Goal: Ask a question: Seek information or help from site administrators or community

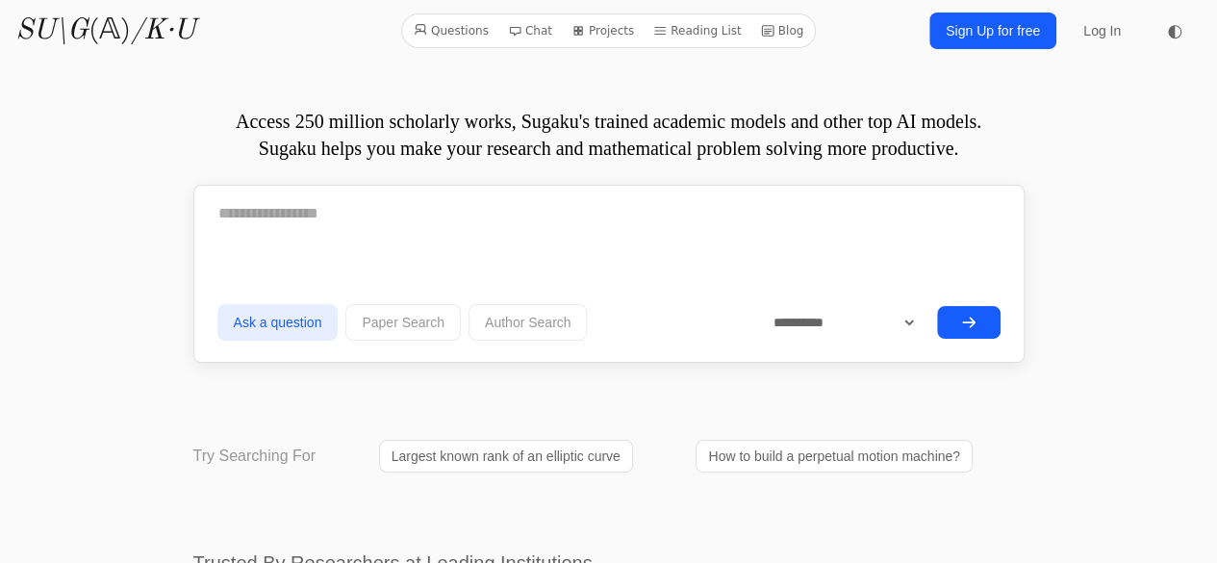
click at [412, 229] on textarea at bounding box center [608, 214] width 783 height 48
paste textarea "**********"
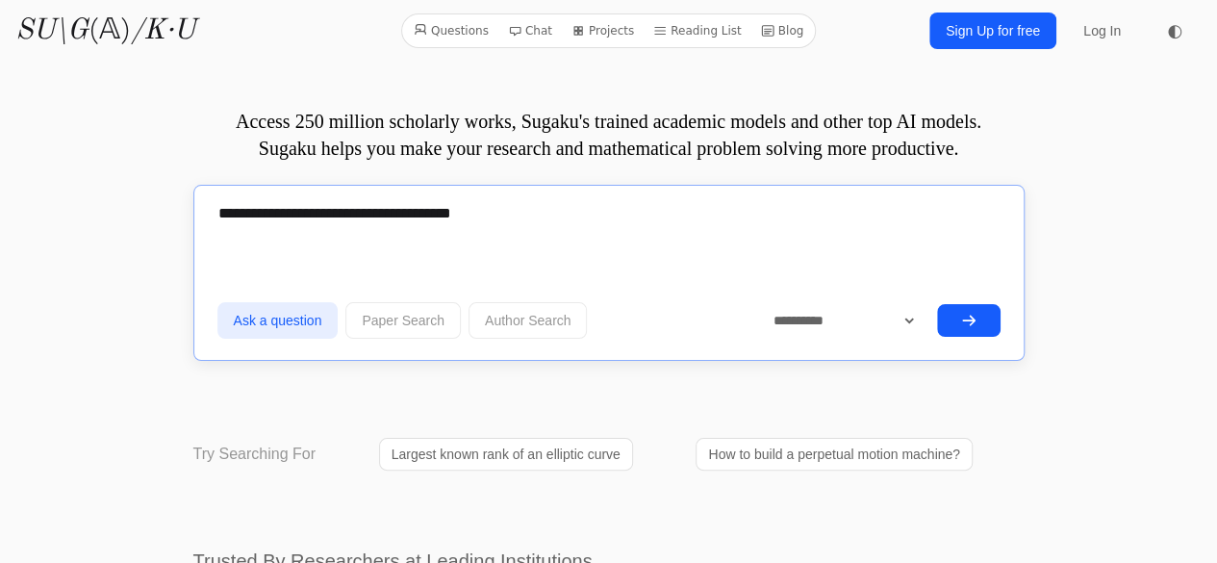
type textarea "**********"
click at [981, 310] on button "submit" at bounding box center [969, 320] width 64 height 33
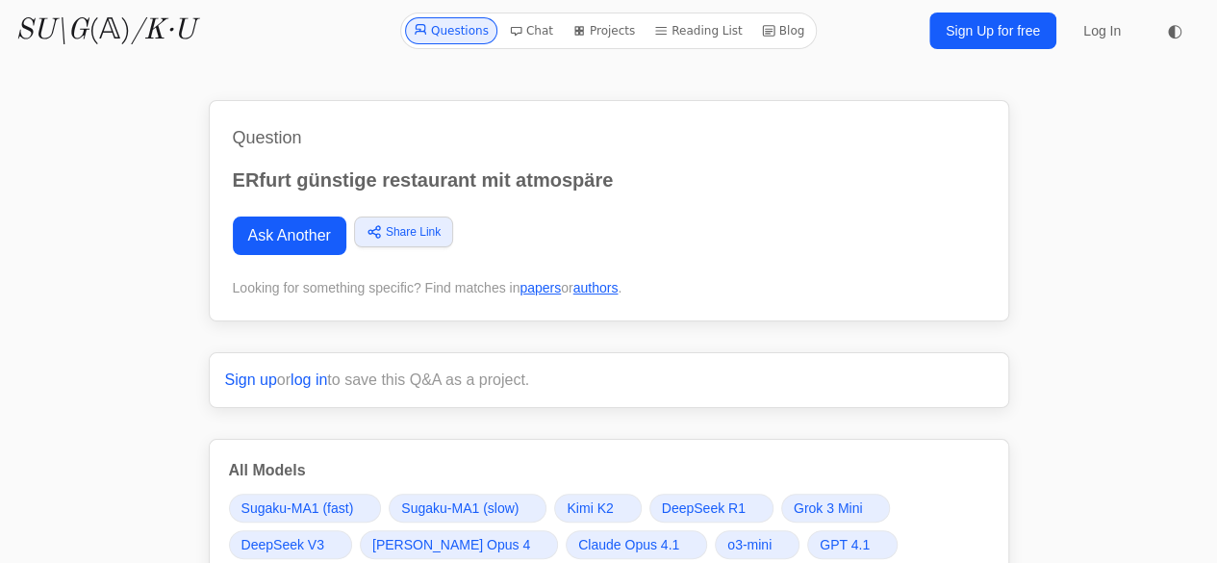
scroll to position [493, 0]
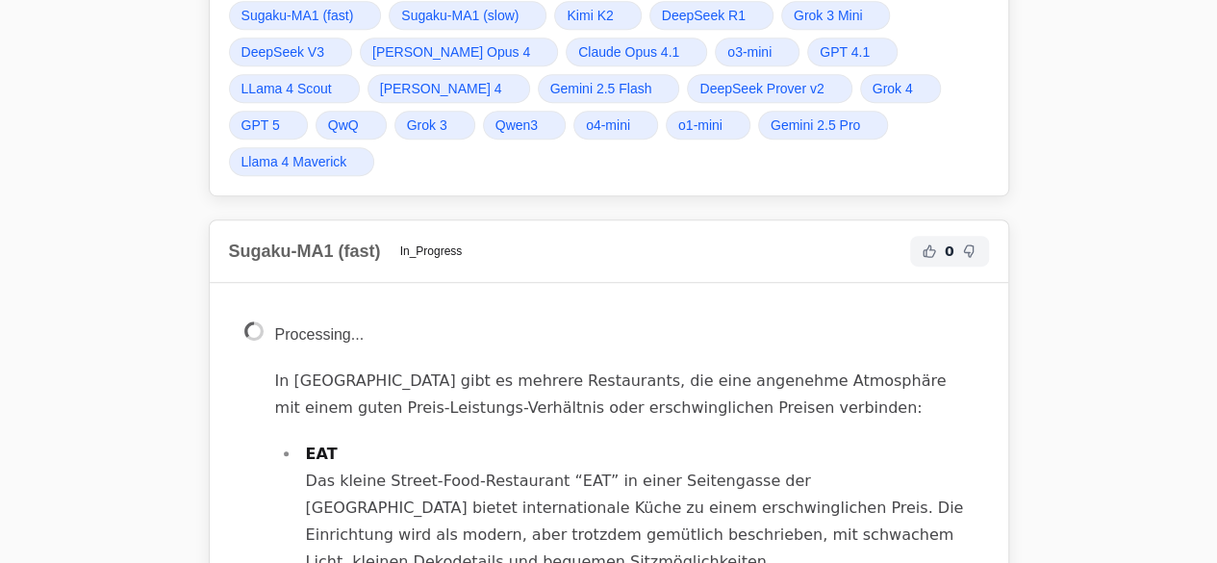
drag, startPoint x: 1195, startPoint y: 364, endPoint x: 1183, endPoint y: 356, distance: 14.7
drag, startPoint x: 1183, startPoint y: 356, endPoint x: 682, endPoint y: 397, distance: 502.1
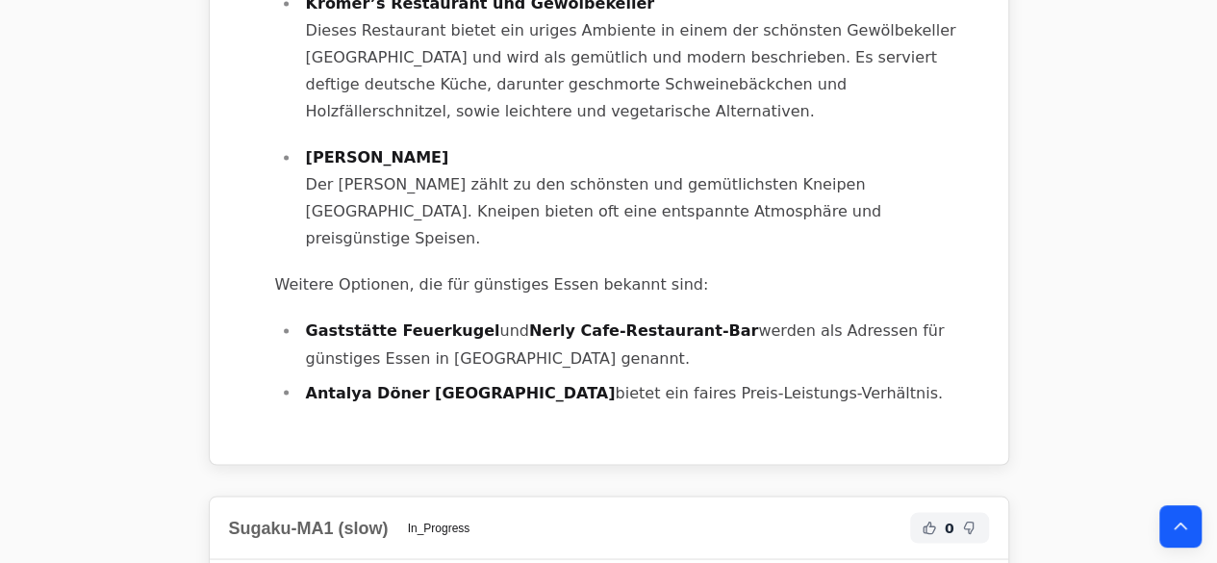
scroll to position [985, 0]
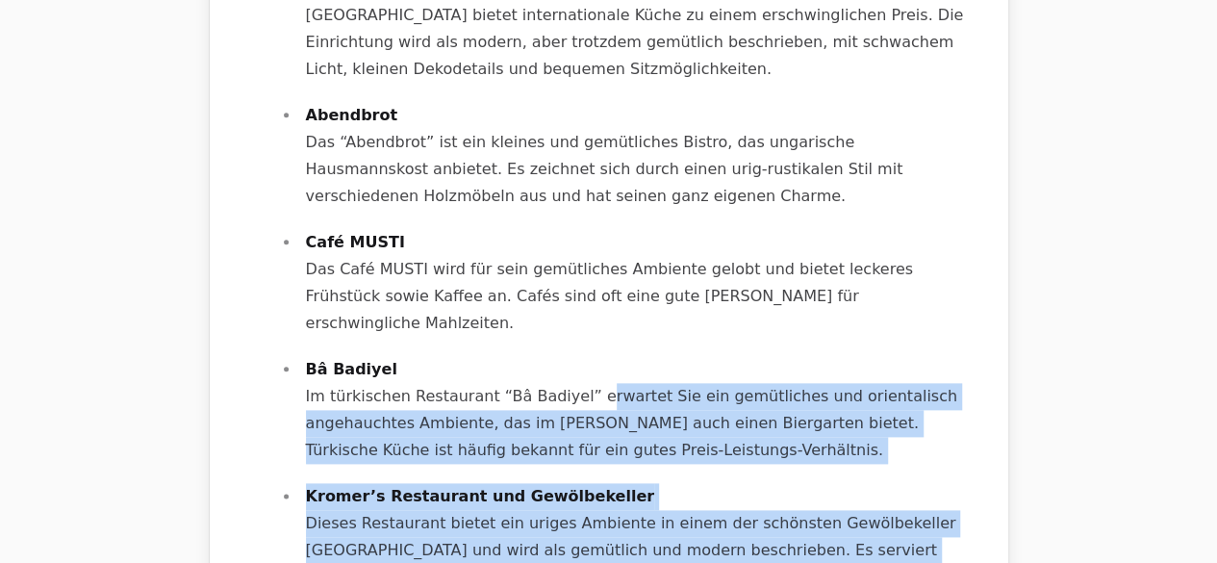
click at [548, 356] on p "Bâ Badiyel Im türkischen Restaurant “Bâ Badiyel” erwartet Sie ein gemütliches u…" at bounding box center [640, 410] width 668 height 108
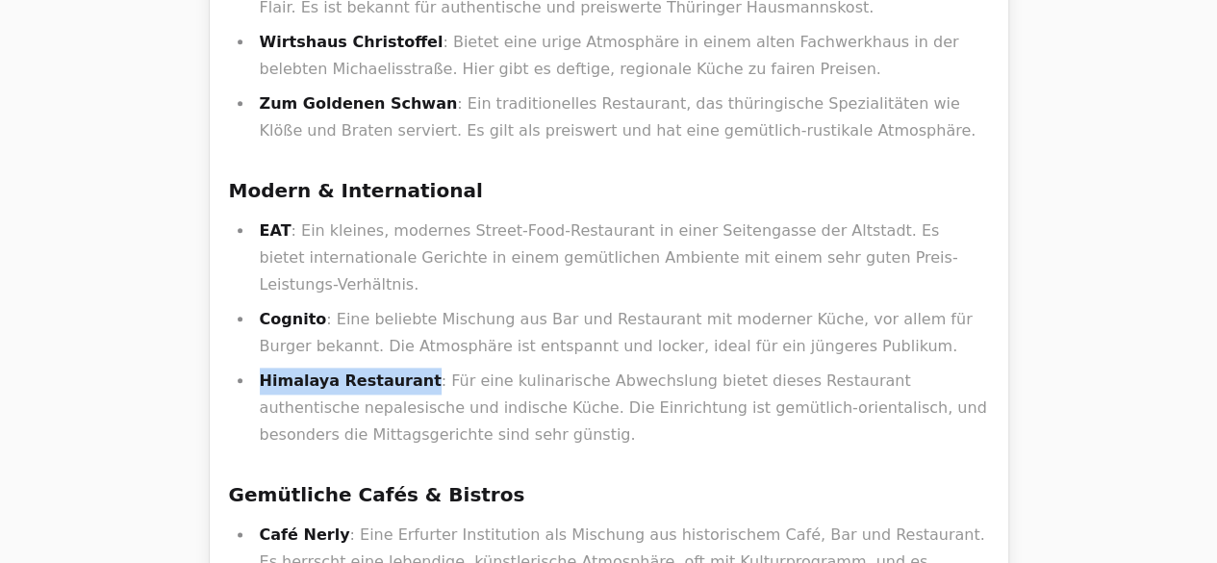
drag, startPoint x: 395, startPoint y: 287, endPoint x: 252, endPoint y: 274, distance: 143.9
click at [254, 368] on li "Himalaya Restaurant : Für eine kulinarische Abwechslung bietet dieses Restauran…" at bounding box center [621, 408] width 735 height 81
copy strong "Himalaya Restaurant"
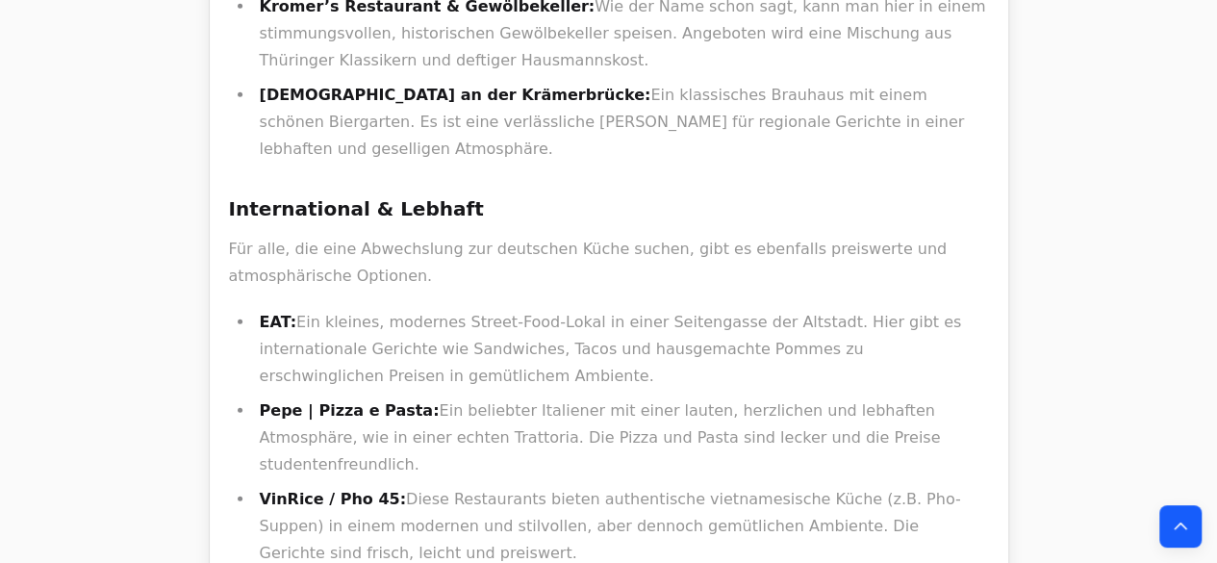
scroll to position [2957, 0]
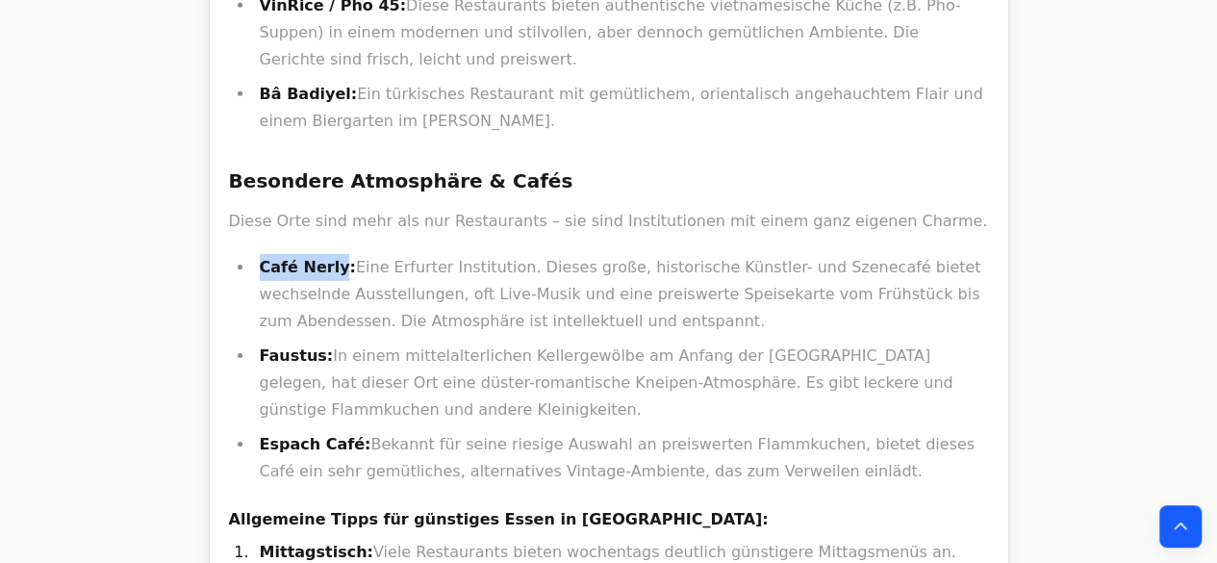
drag, startPoint x: 254, startPoint y: 32, endPoint x: 328, endPoint y: 33, distance: 74.1
click at [328, 254] on li "Café Nerly: Eine Erfurter Institution. Dieses große, historische Künstler- und …" at bounding box center [621, 294] width 735 height 81
copy strong "Café Nerly"
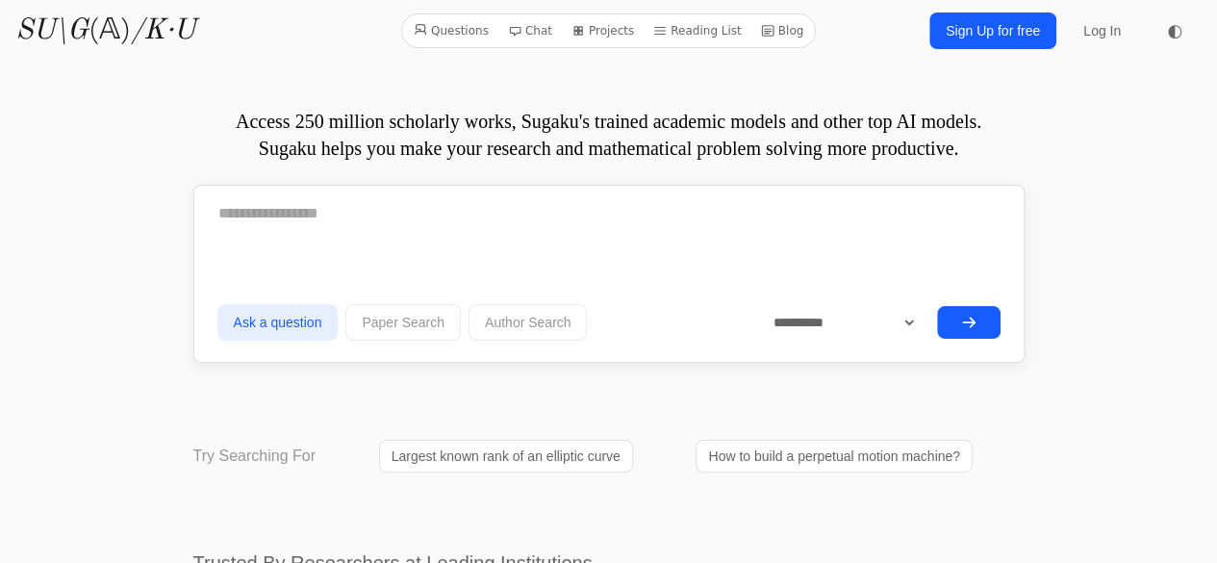
click at [393, 197] on textarea at bounding box center [608, 214] width 783 height 48
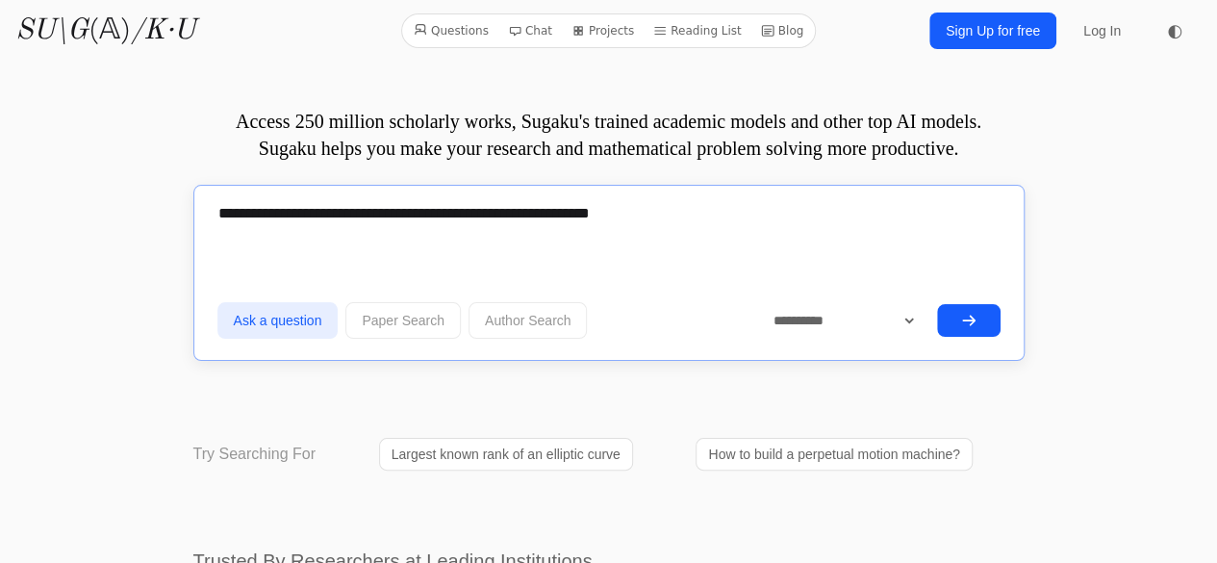
paste textarea
click at [686, 230] on textarea "**********" at bounding box center [608, 213] width 783 height 46
type textarea "**********"
click at [970, 309] on button "submit" at bounding box center [969, 320] width 64 height 33
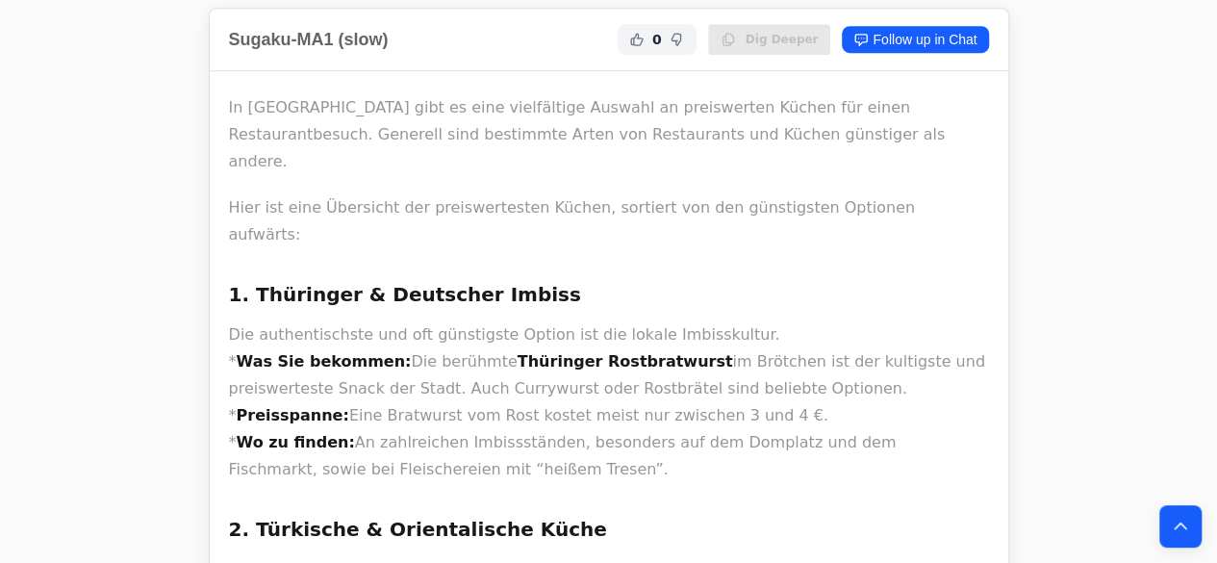
scroll to position [768, 0]
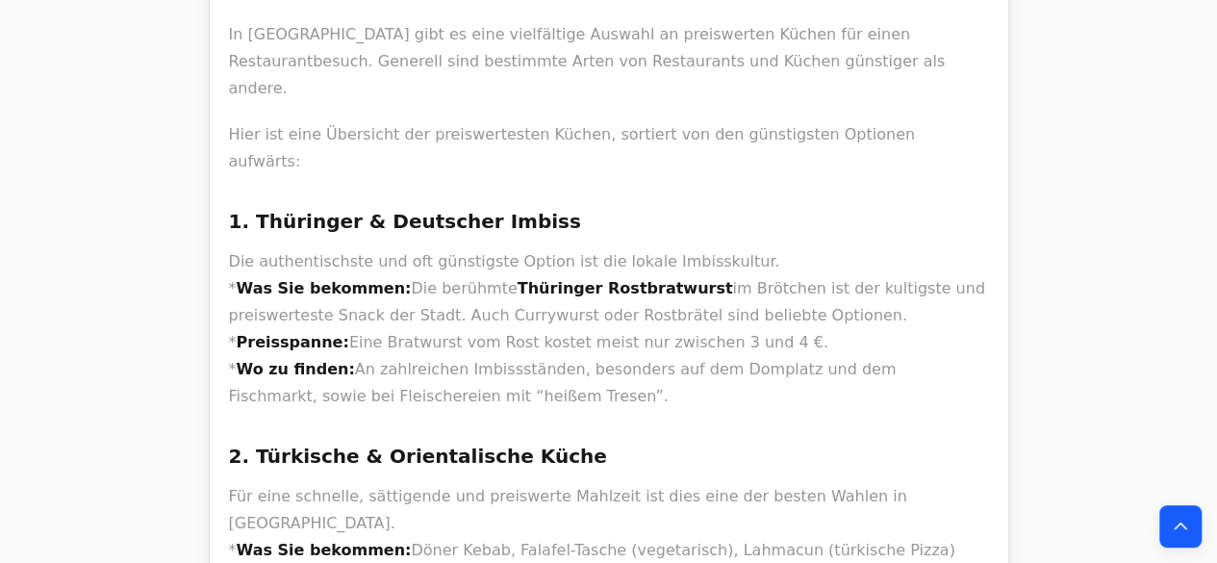
drag, startPoint x: 757, startPoint y: 271, endPoint x: 677, endPoint y: 315, distance: 90.8
click at [677, 315] on p "Die authentischste und oft günstigste Option ist die lokale Imbisskultur. * Was…" at bounding box center [609, 329] width 760 height 162
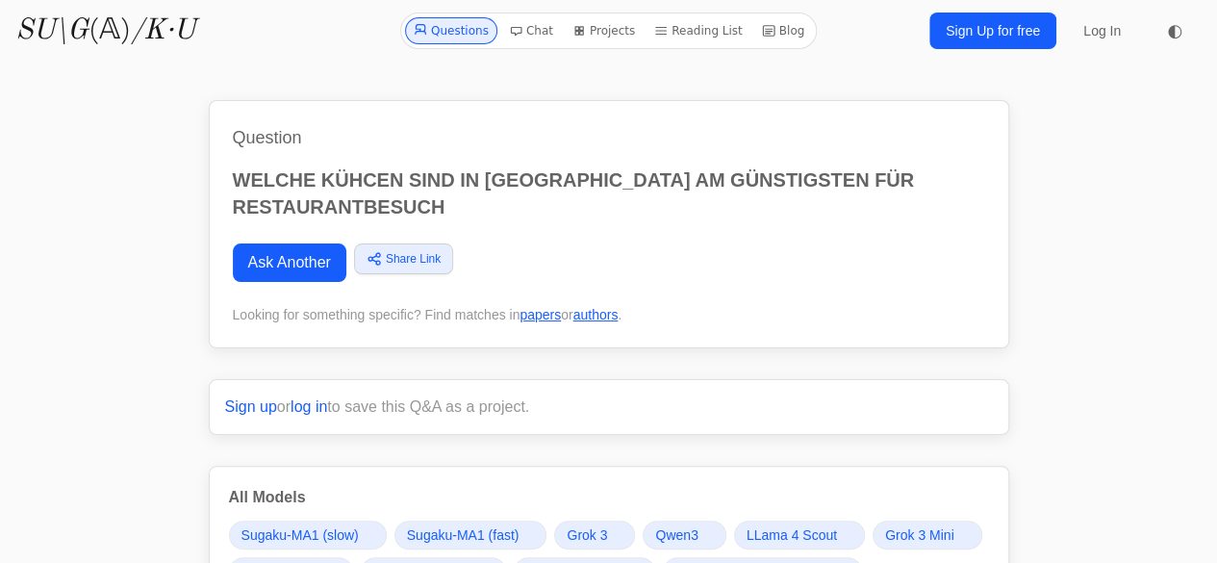
scroll to position [493, 0]
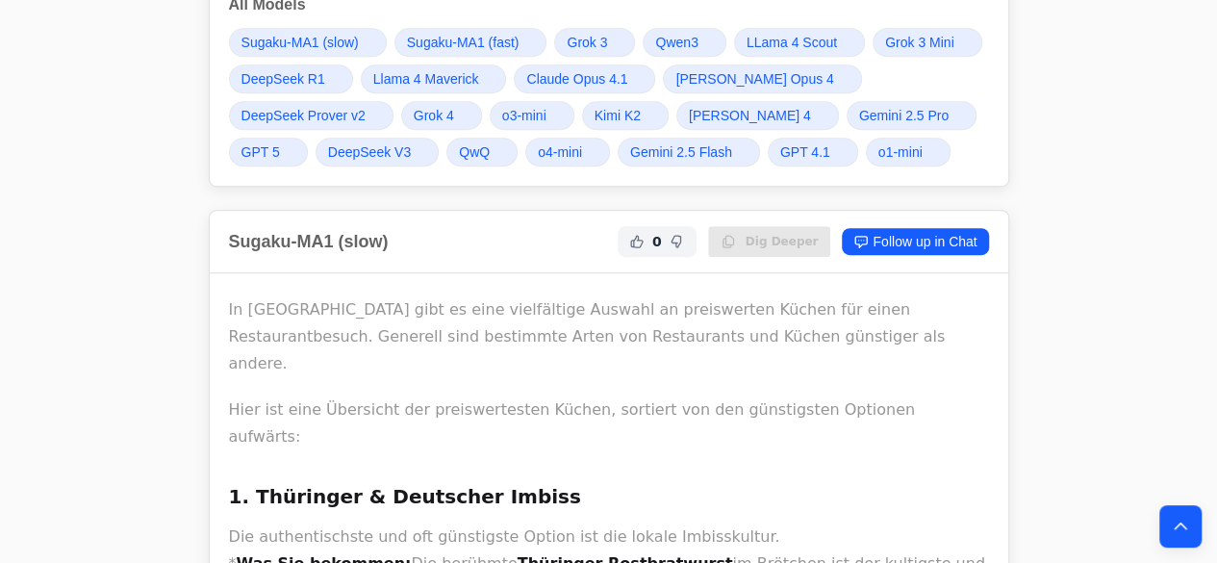
click at [280, 142] on span "GPT 5" at bounding box center [261, 151] width 38 height 19
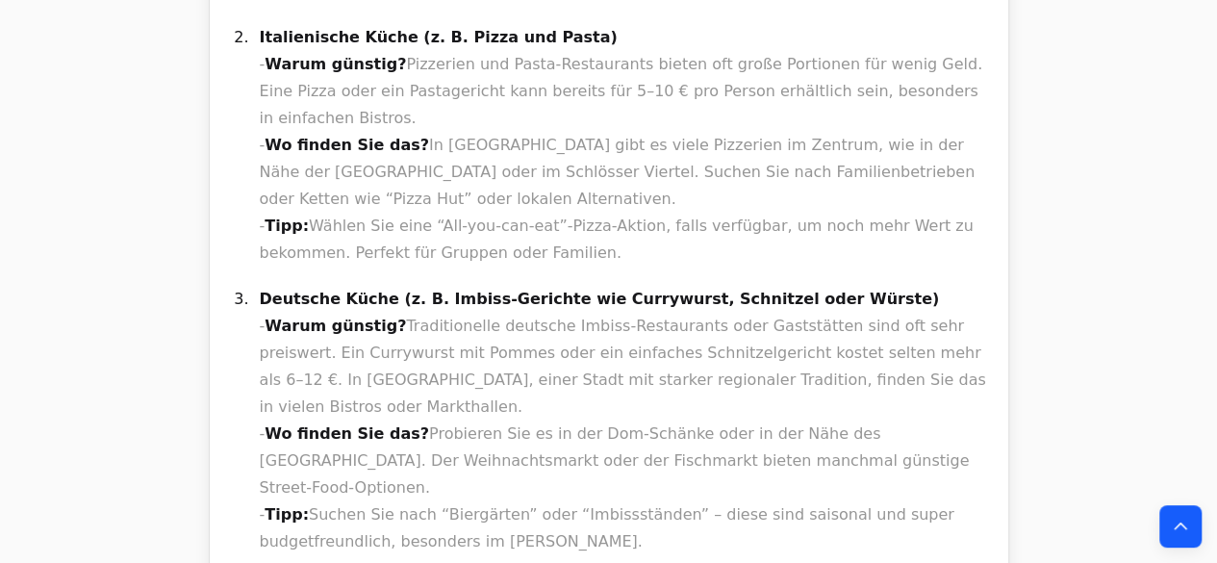
scroll to position [8501, 0]
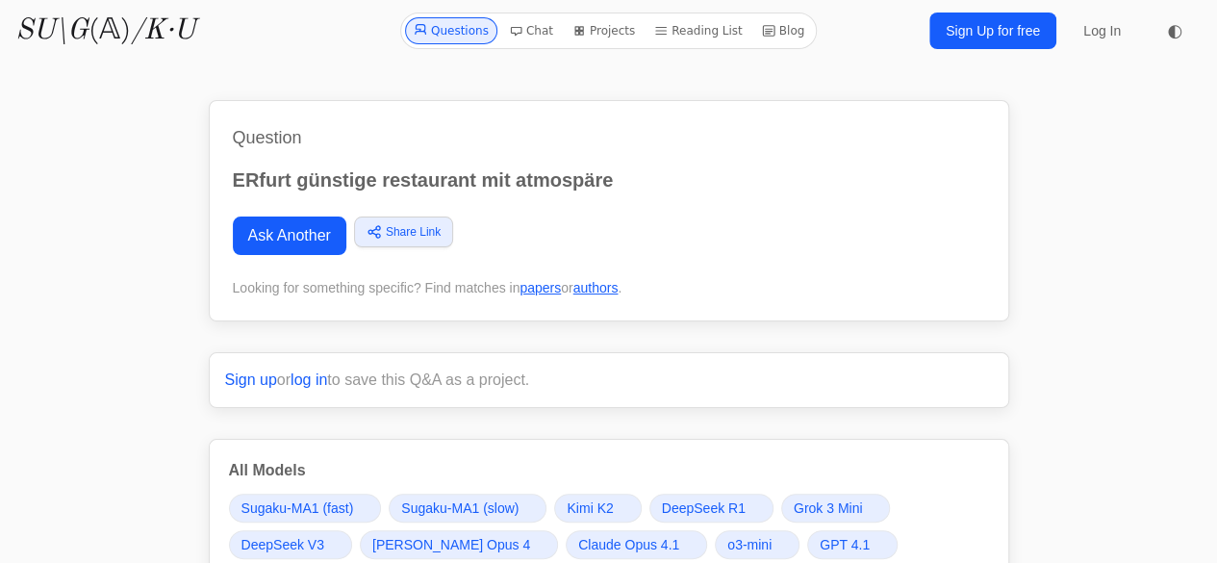
drag, startPoint x: 659, startPoint y: 176, endPoint x: 640, endPoint y: 178, distance: 19.3
click at [640, 178] on p "ERfurt günstige restaurant mit atmospäre" at bounding box center [609, 179] width 752 height 27
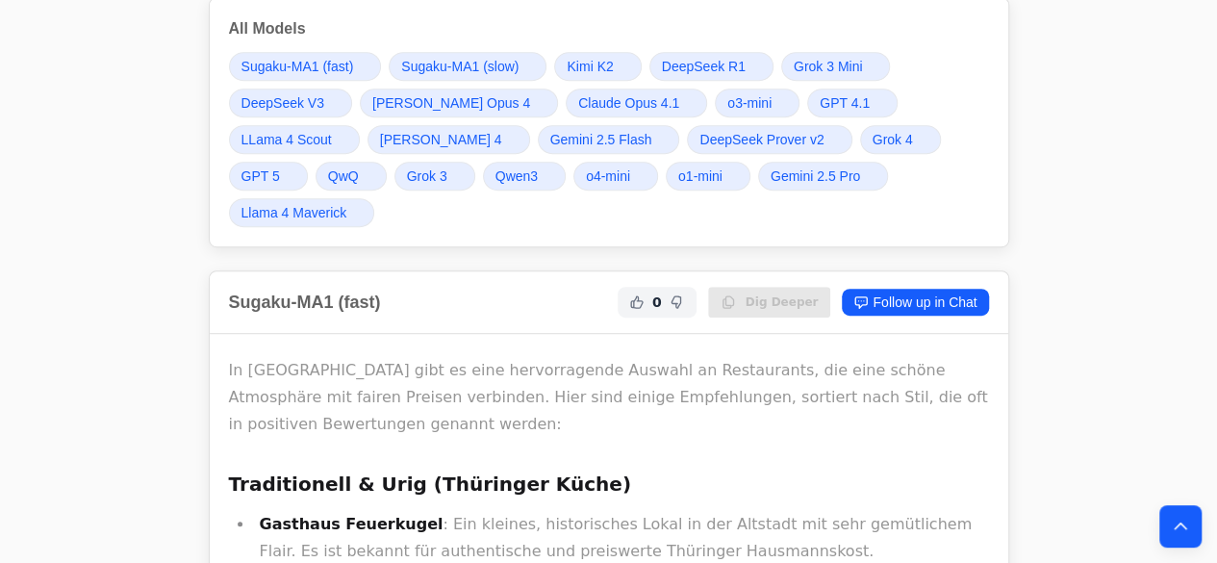
scroll to position [493, 0]
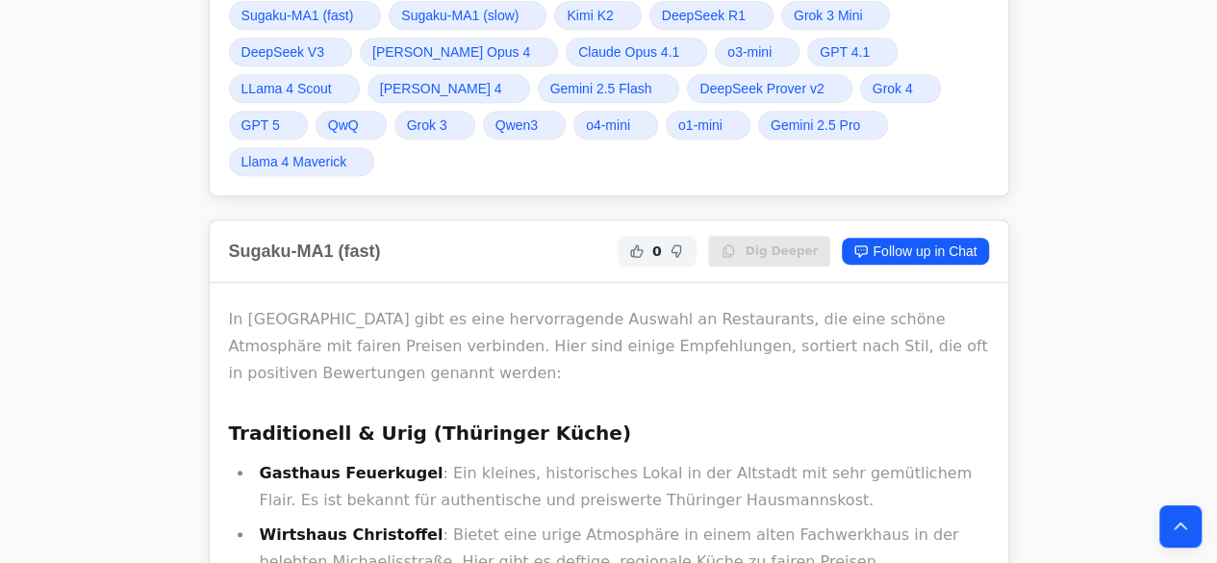
click at [715, 18] on span "DeepSeek R1" at bounding box center [704, 15] width 84 height 19
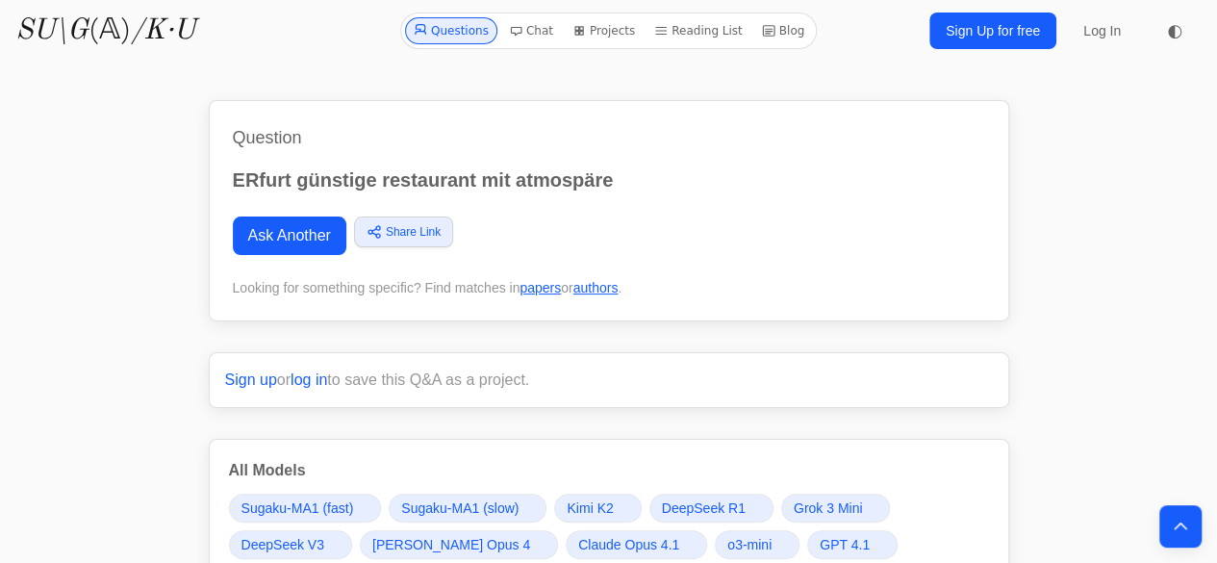
scroll to position [493, 0]
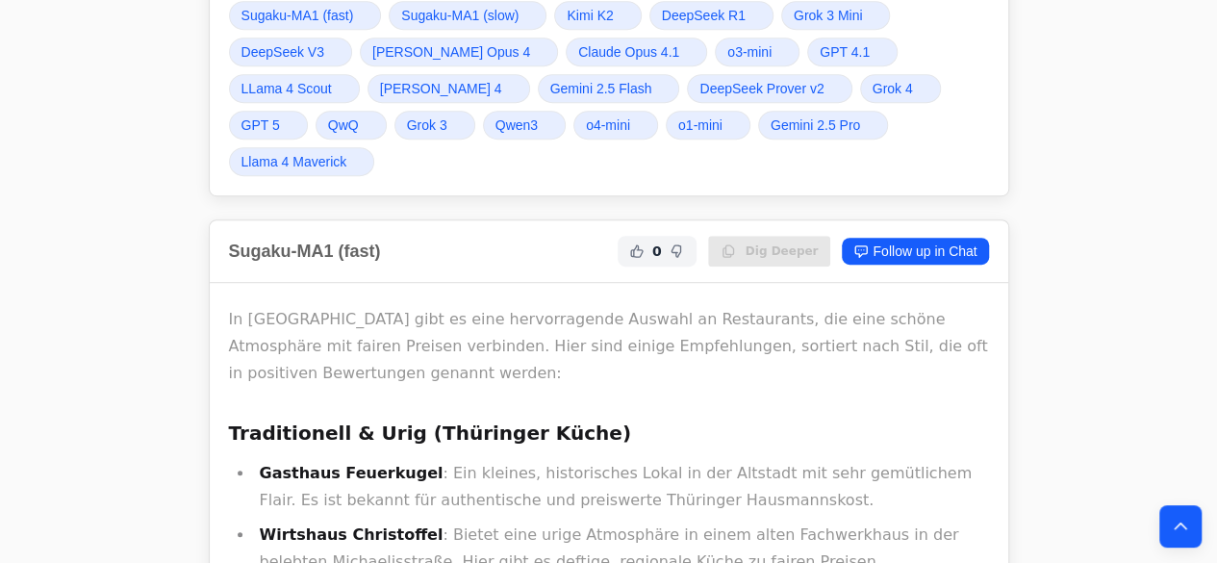
click at [873, 82] on span "Grok 4" at bounding box center [893, 88] width 40 height 19
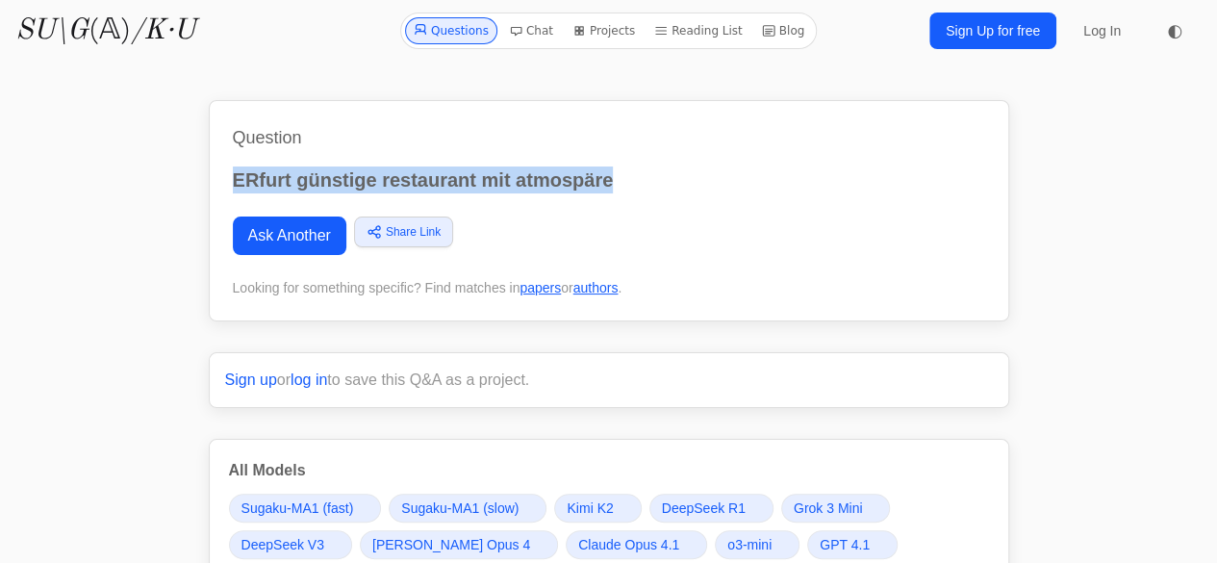
drag, startPoint x: 662, startPoint y: 174, endPoint x: 234, endPoint y: 166, distance: 428.3
click at [234, 166] on p "ERfurt günstige restaurant mit atmospäre" at bounding box center [609, 179] width 752 height 27
click at [266, 222] on link "Ask Another" at bounding box center [290, 235] width 114 height 38
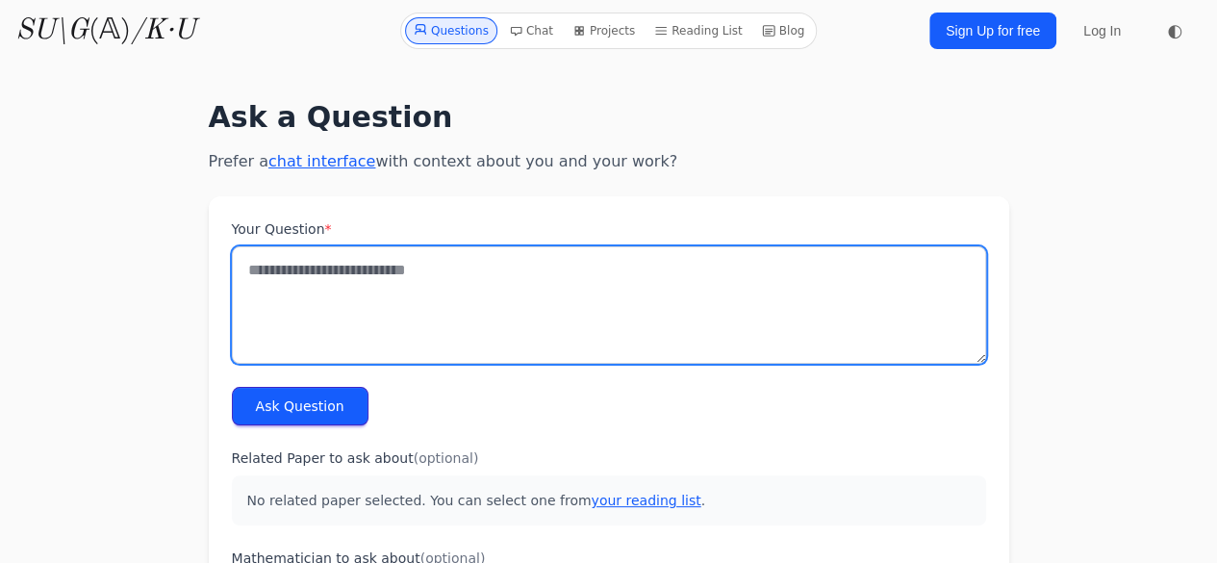
click at [312, 295] on textarea "Your Question *" at bounding box center [609, 304] width 754 height 117
paste textarea "**********"
click at [346, 274] on textarea "**********" at bounding box center [609, 304] width 754 height 117
type textarea "**********"
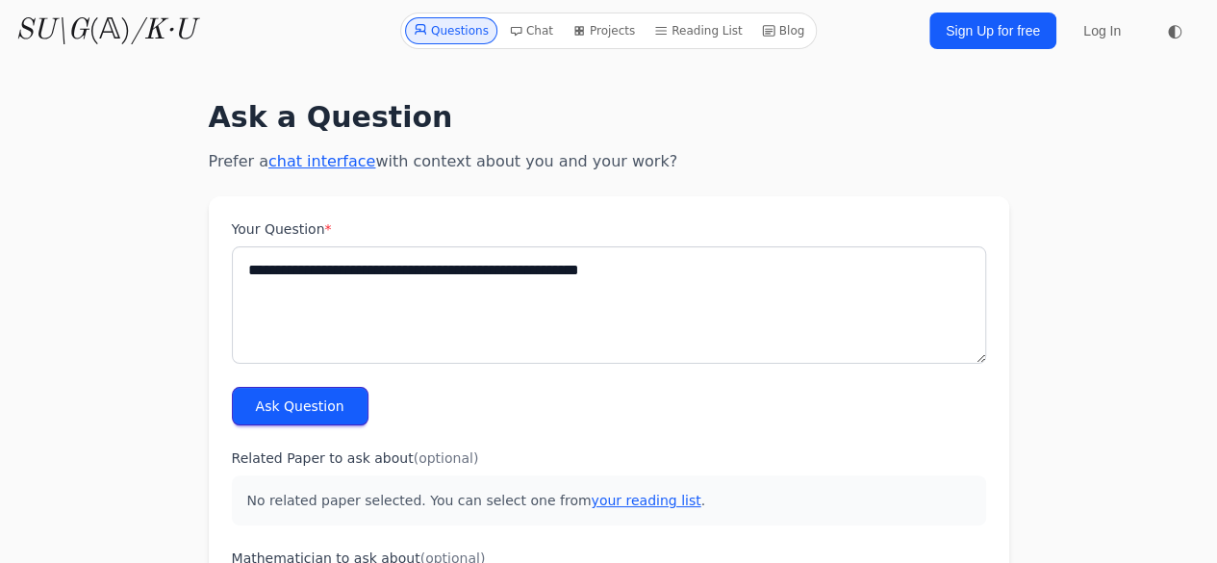
click at [295, 397] on button "Ask Question" at bounding box center [300, 406] width 137 height 38
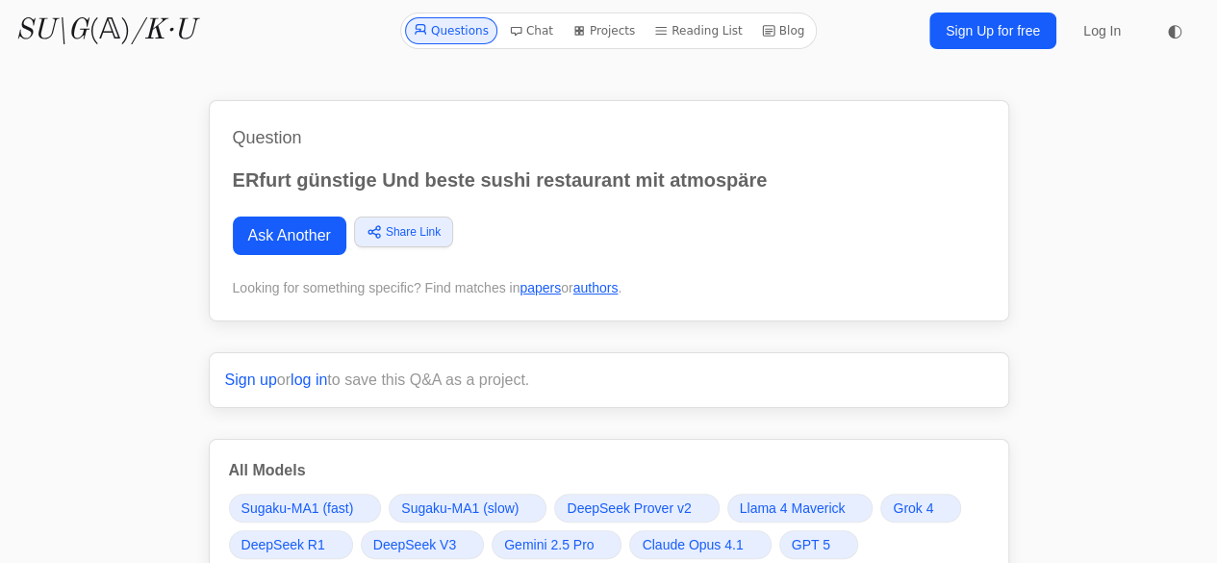
scroll to position [493, 0]
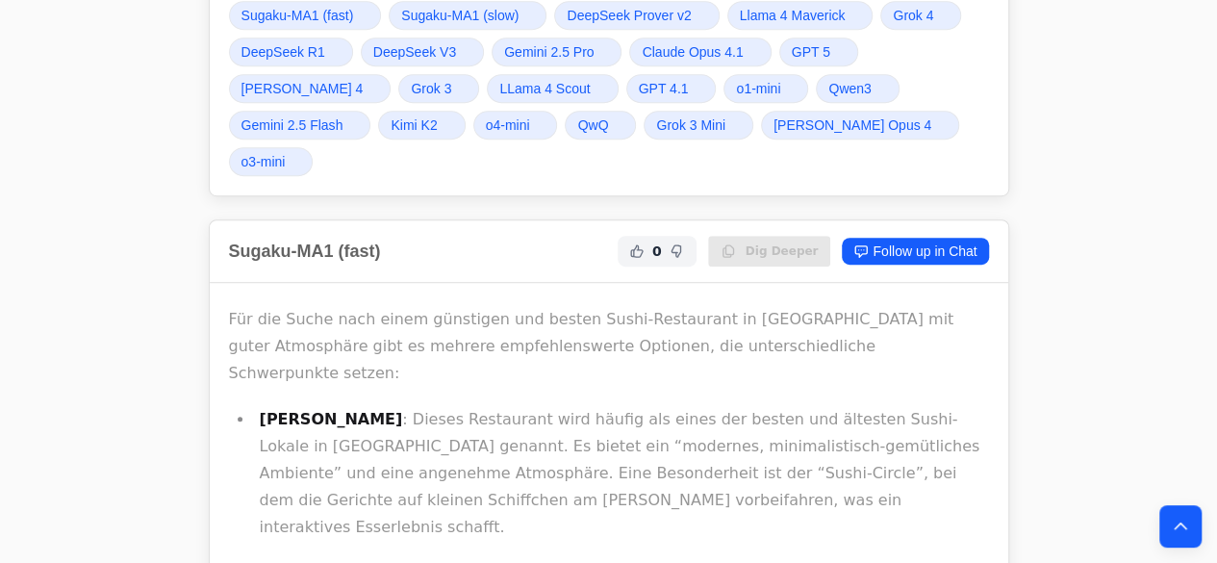
click at [548, 43] on span "Gemini 2.5 Pro" at bounding box center [548, 51] width 89 height 19
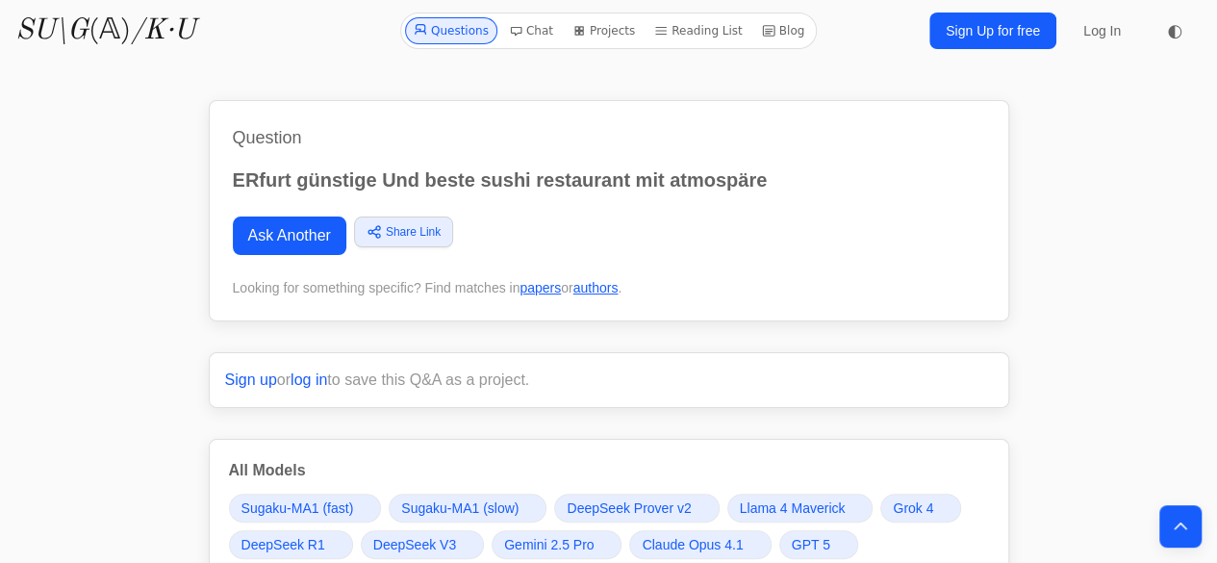
scroll to position [493, 0]
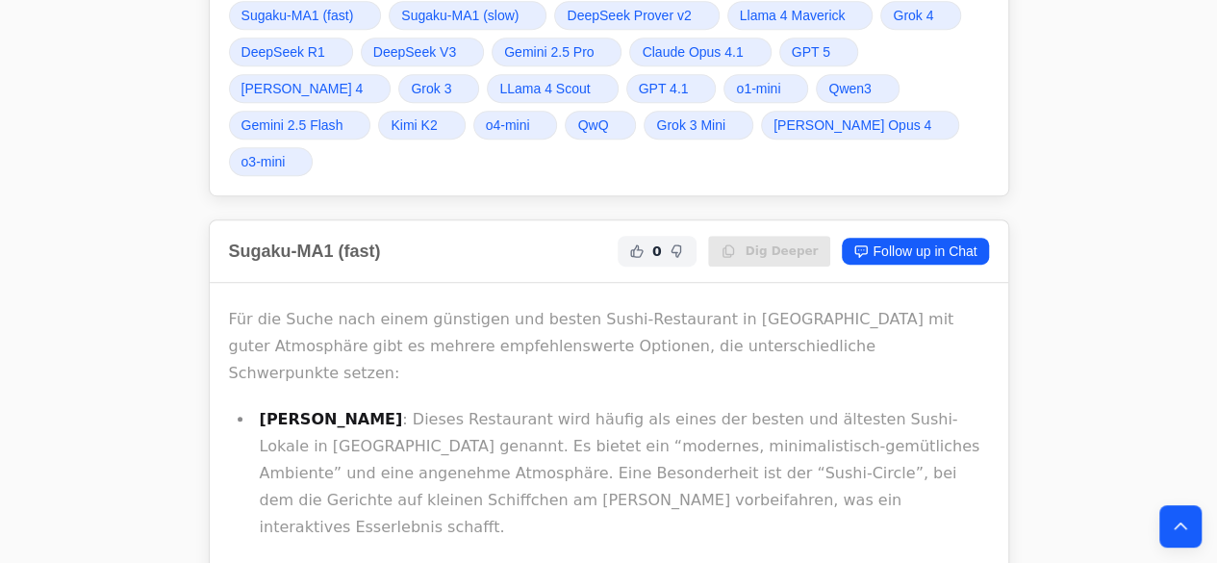
click at [819, 53] on span "GPT 5" at bounding box center [811, 51] width 38 height 19
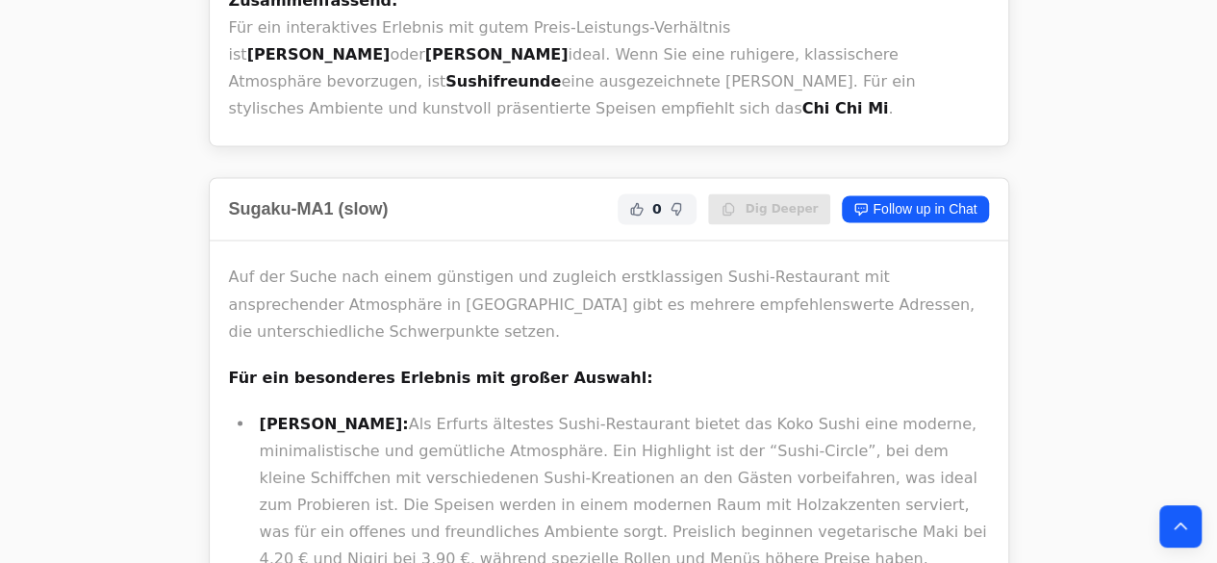
scroll to position [1478, 0]
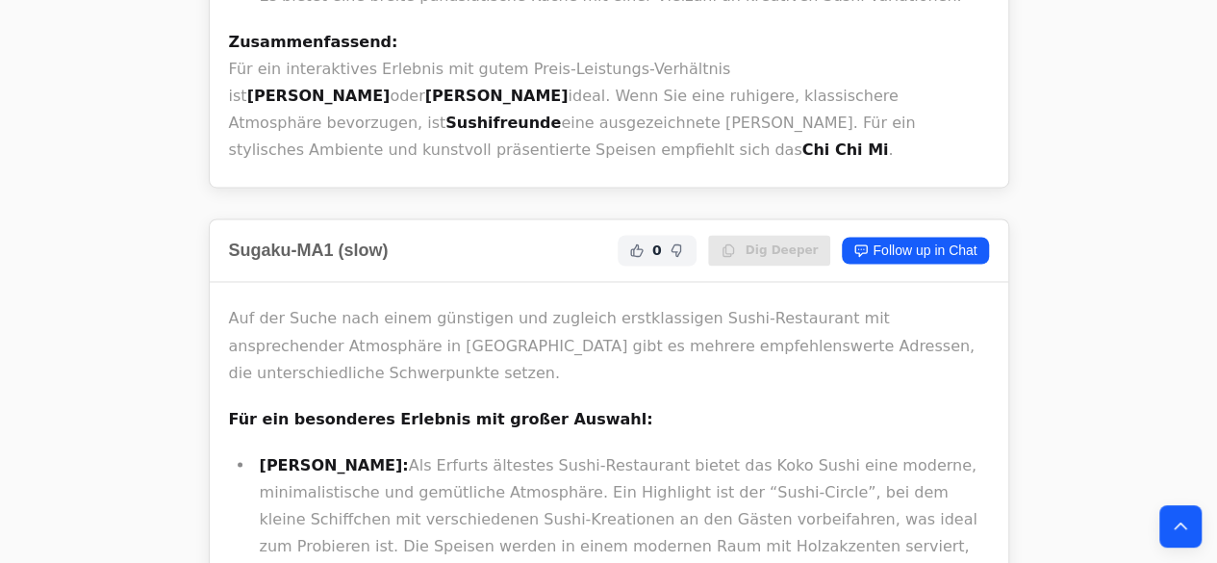
drag, startPoint x: 925, startPoint y: 453, endPoint x: 212, endPoint y: 172, distance: 766.4
copy div "Lor ips Dolor sita conse adipiscin eli seddoeiu temporincidid Utlab-Etdolorema …"
click at [668, 451] on li "[PERSON_NAME]: Als Erfurts ältestes Sushi-Restaurant bietet das Koko Sushi eine…" at bounding box center [621, 532] width 735 height 162
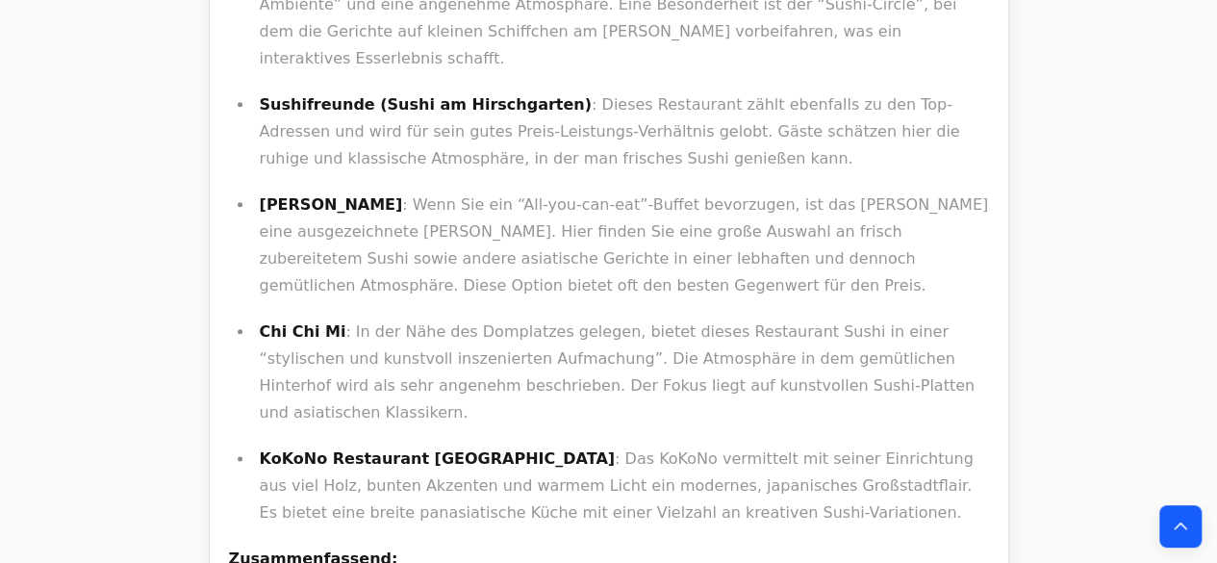
scroll to position [0, 0]
